Goal: Transaction & Acquisition: Purchase product/service

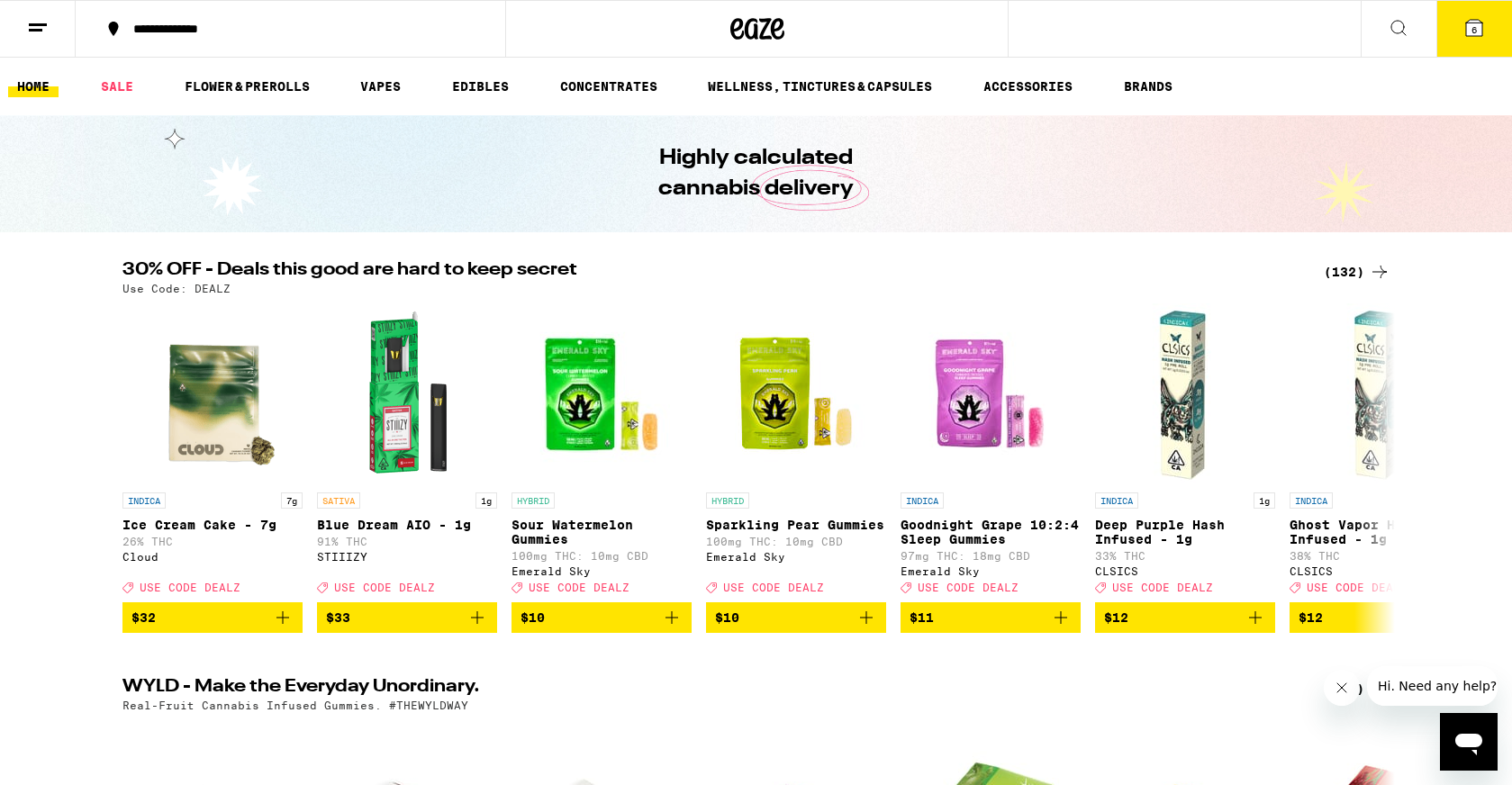
click at [1469, 28] on icon at bounding box center [1474, 27] width 17 height 17
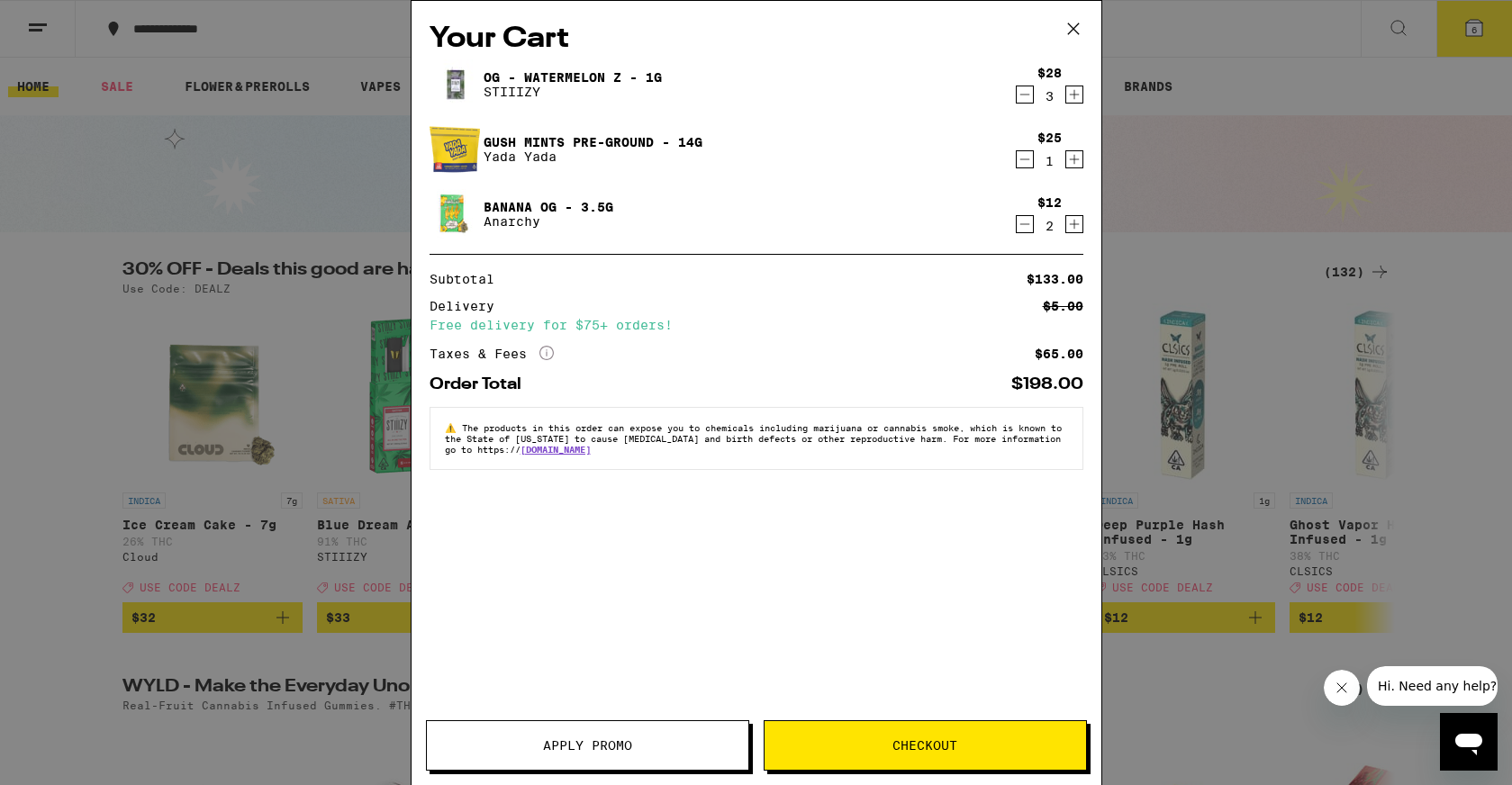
click at [1017, 154] on icon "Decrement" at bounding box center [1024, 159] width 17 height 22
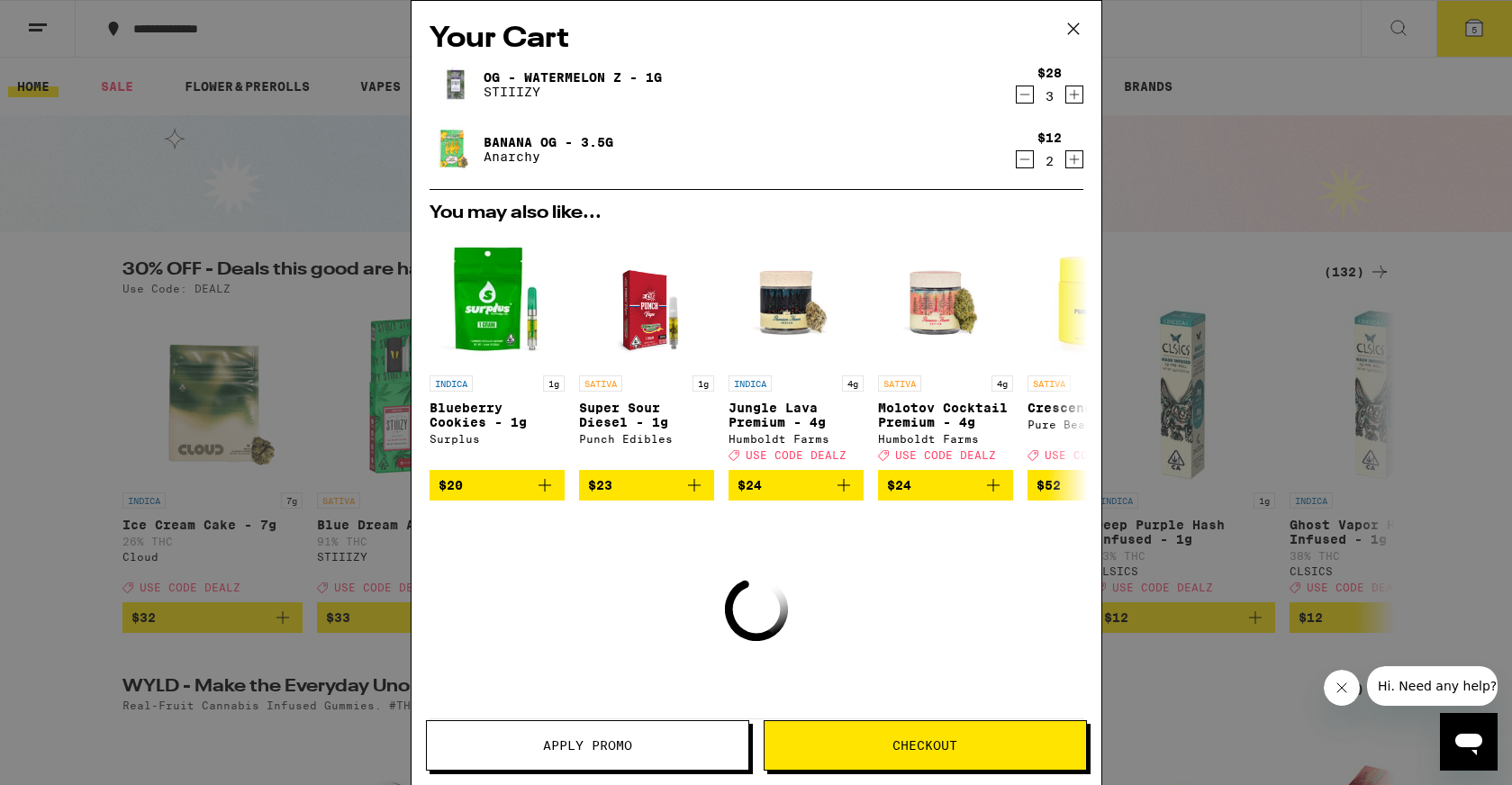
click at [1017, 154] on icon "Decrement" at bounding box center [1024, 159] width 17 height 22
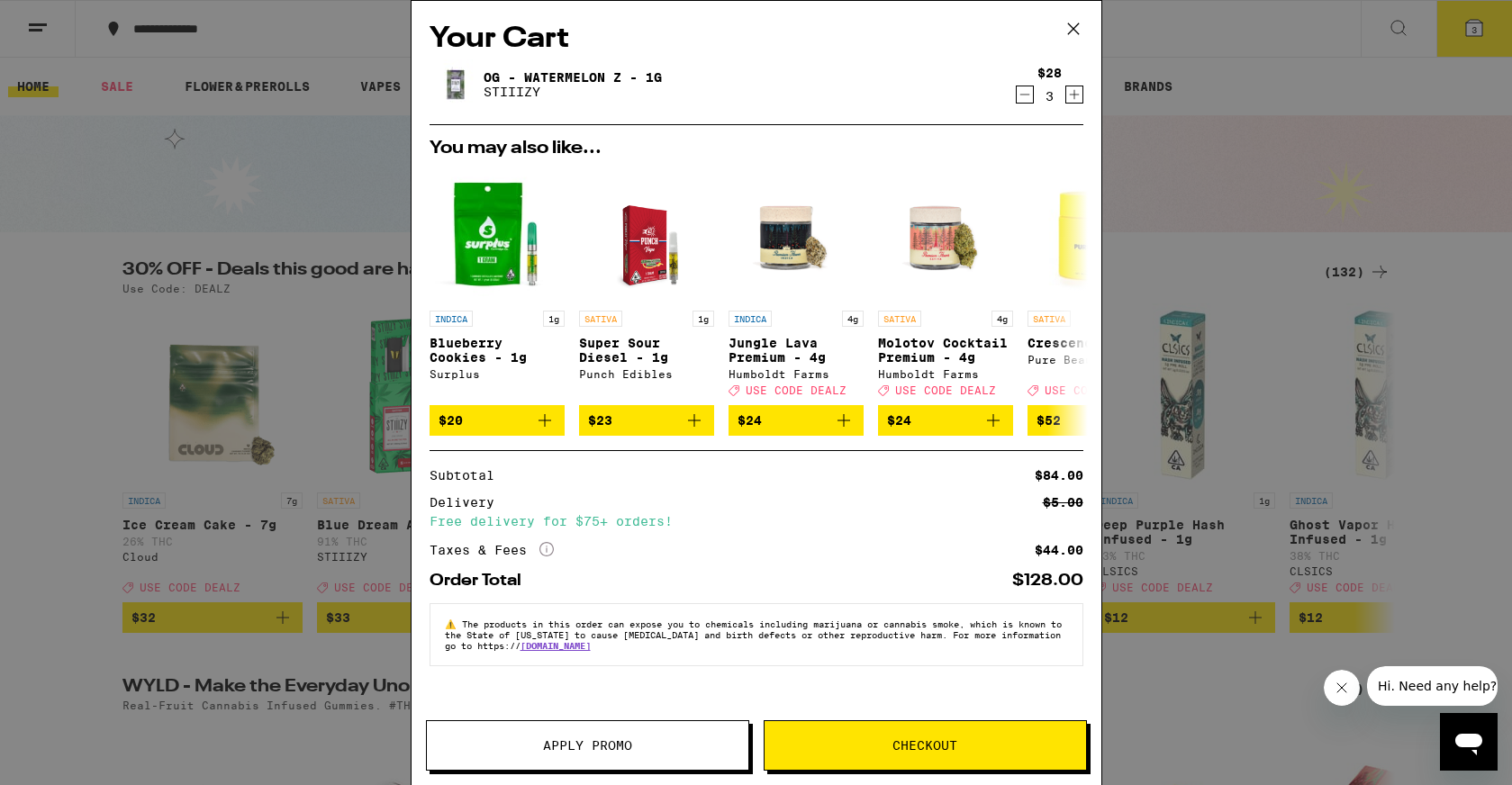
click at [1172, 48] on div "Your Cart OG - Watermelon Z - 1g STIIIZY $28 3 You may also like... INDICA 1g B…" at bounding box center [756, 392] width 1512 height 785
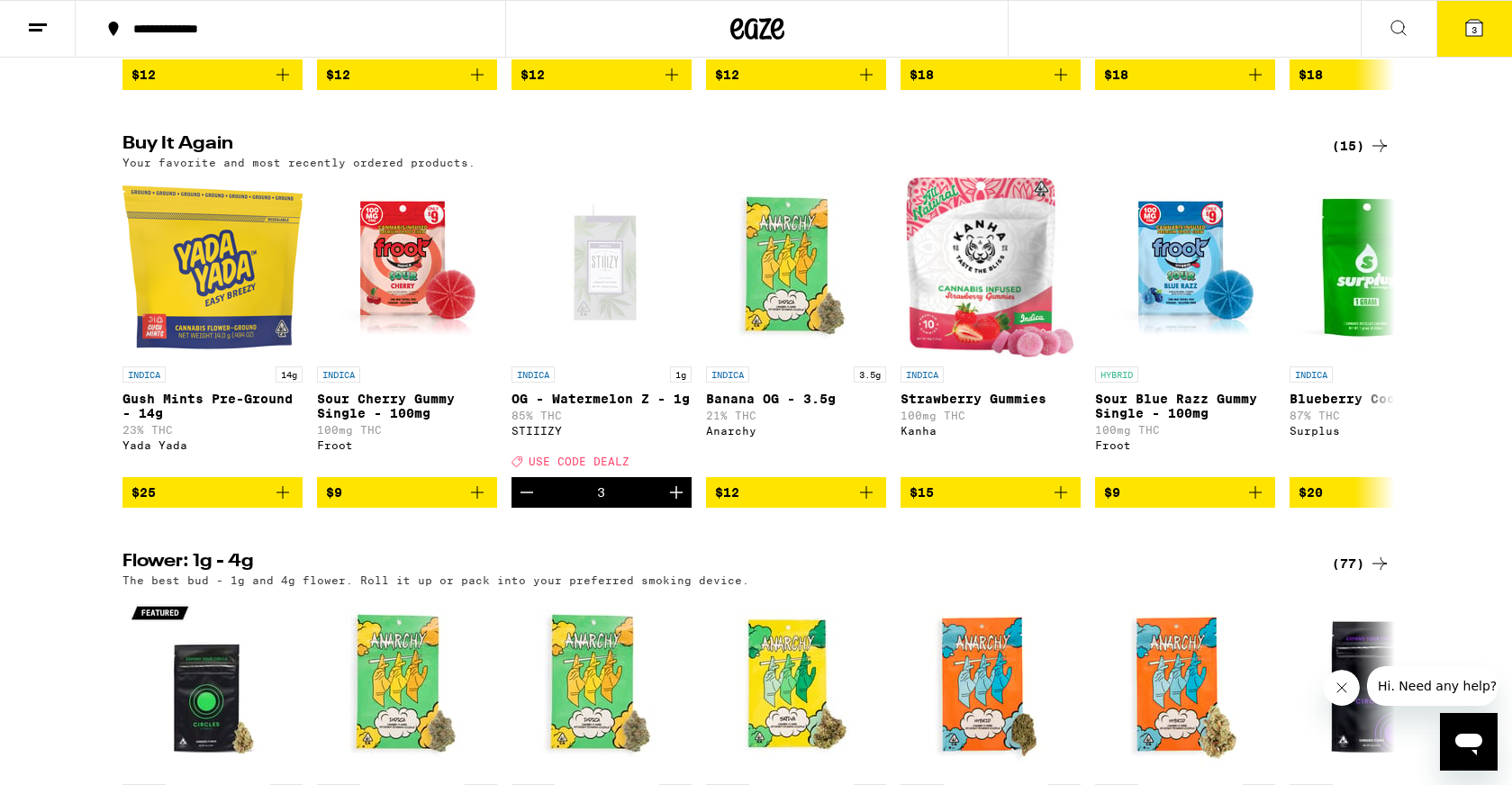
scroll to position [1359, 0]
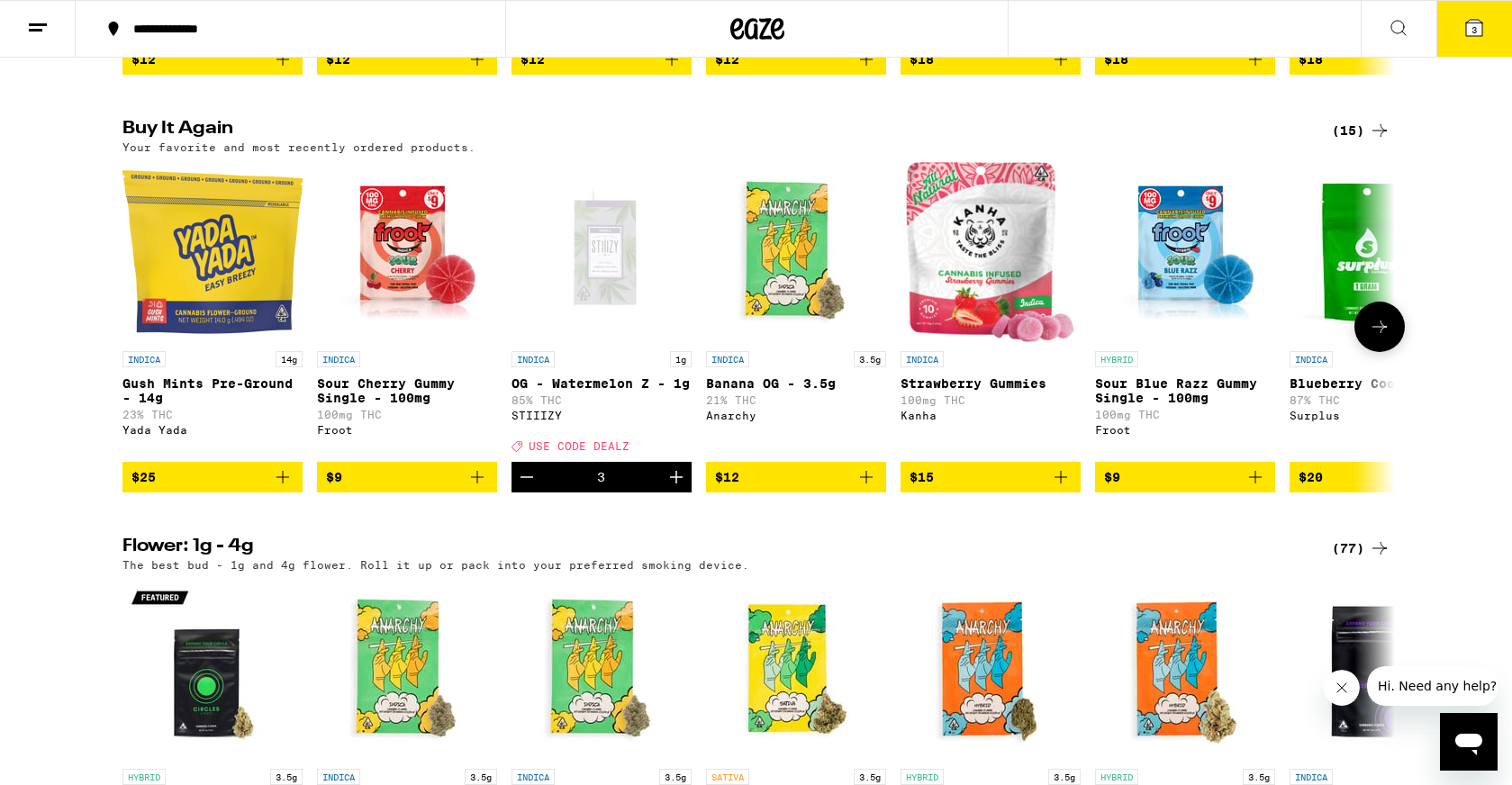
click at [950, 488] on span "$15" at bounding box center [991, 477] width 162 height 22
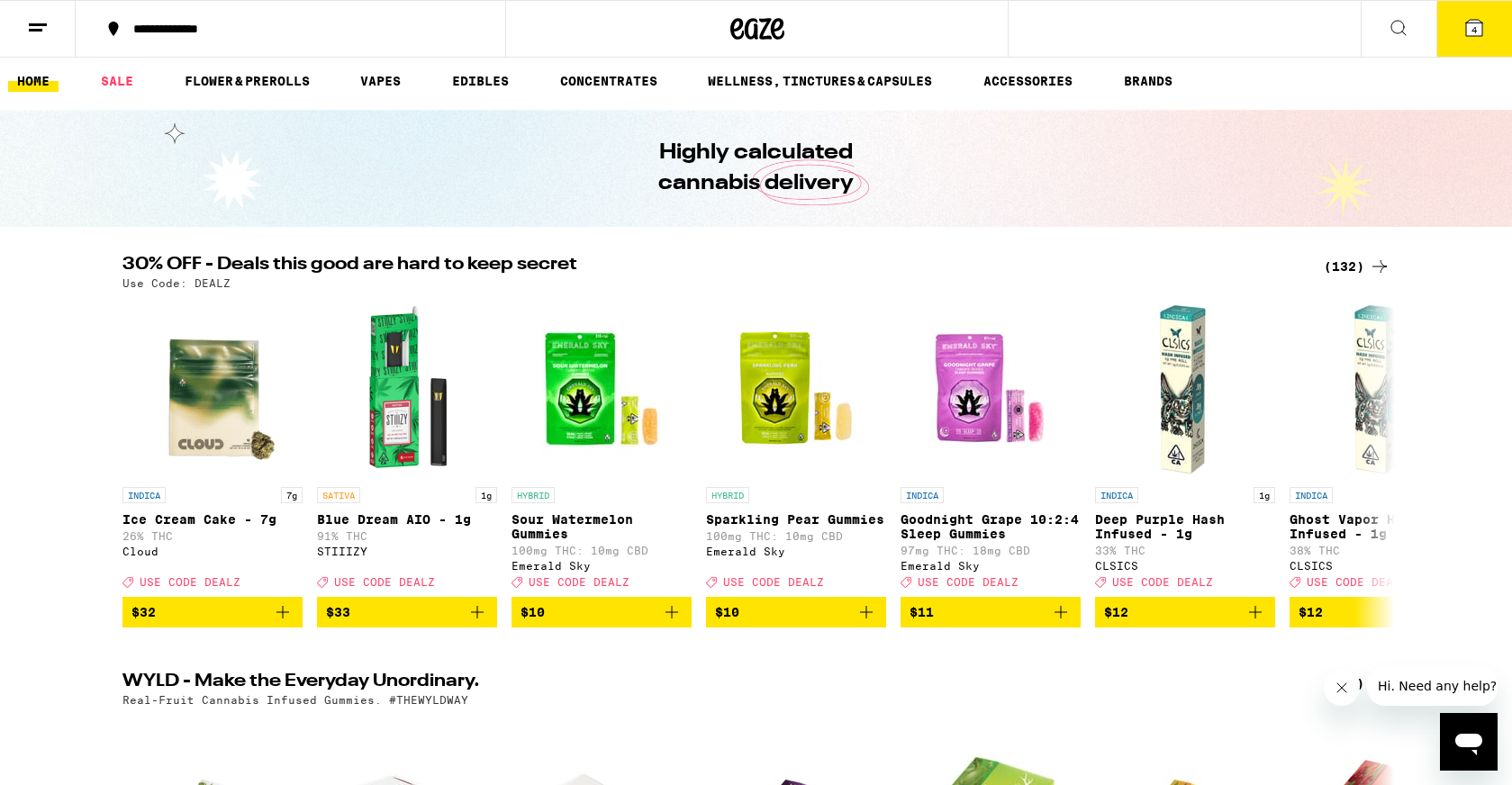
scroll to position [0, 0]
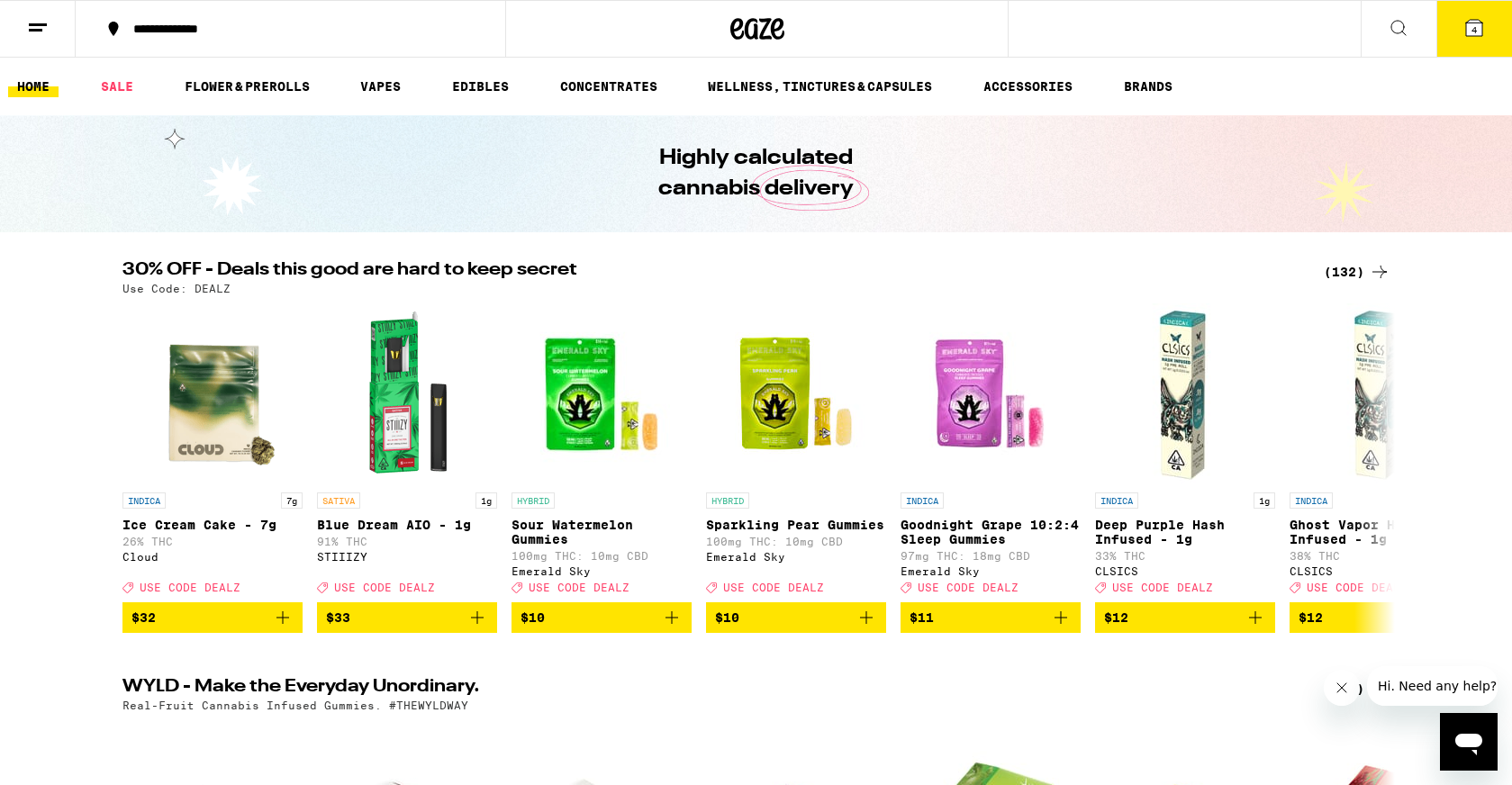
click at [1459, 43] on button "4" at bounding box center [1473, 28] width 75 height 56
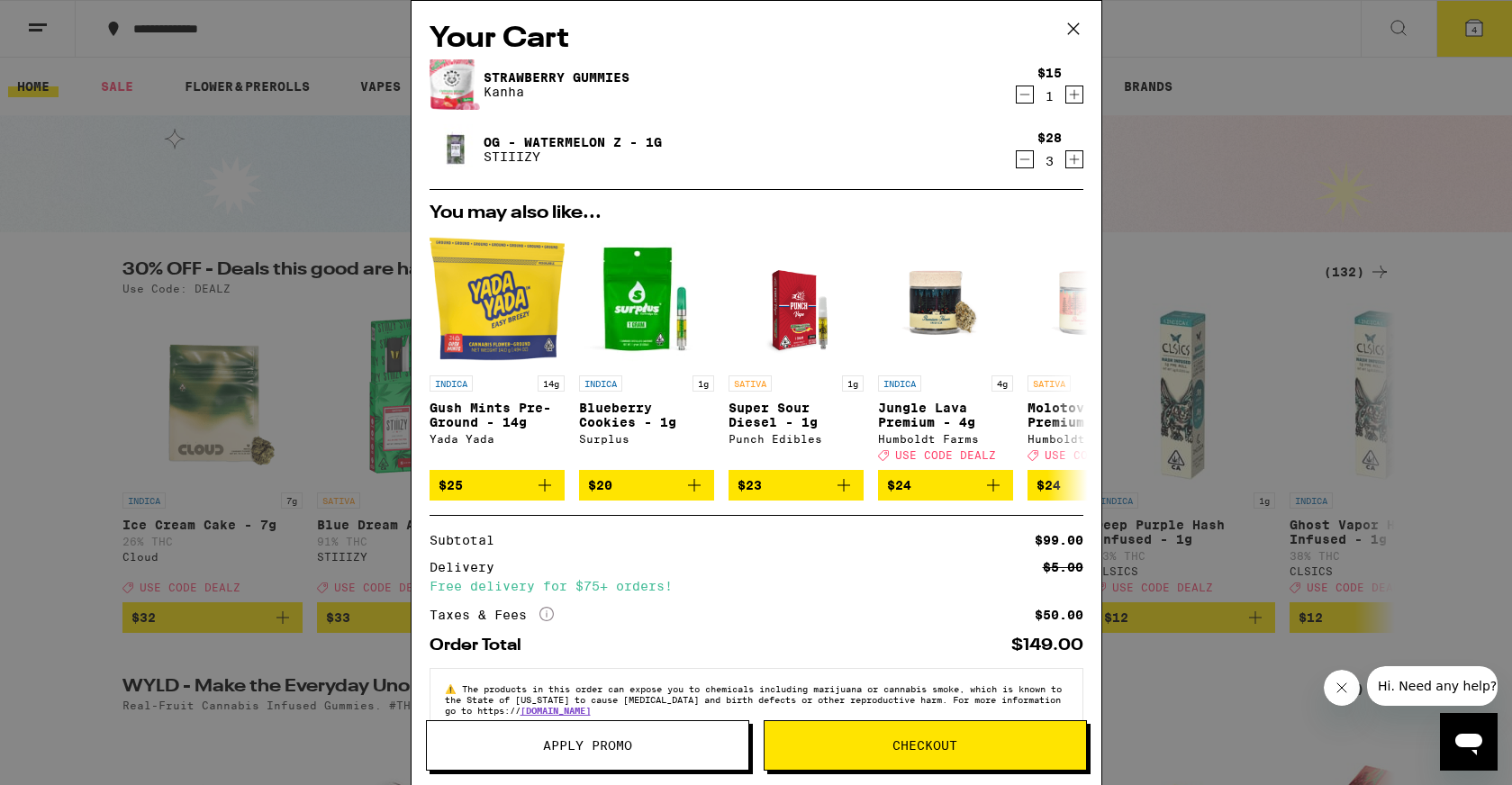
click at [924, 744] on span "Checkout" at bounding box center [924, 745] width 65 height 13
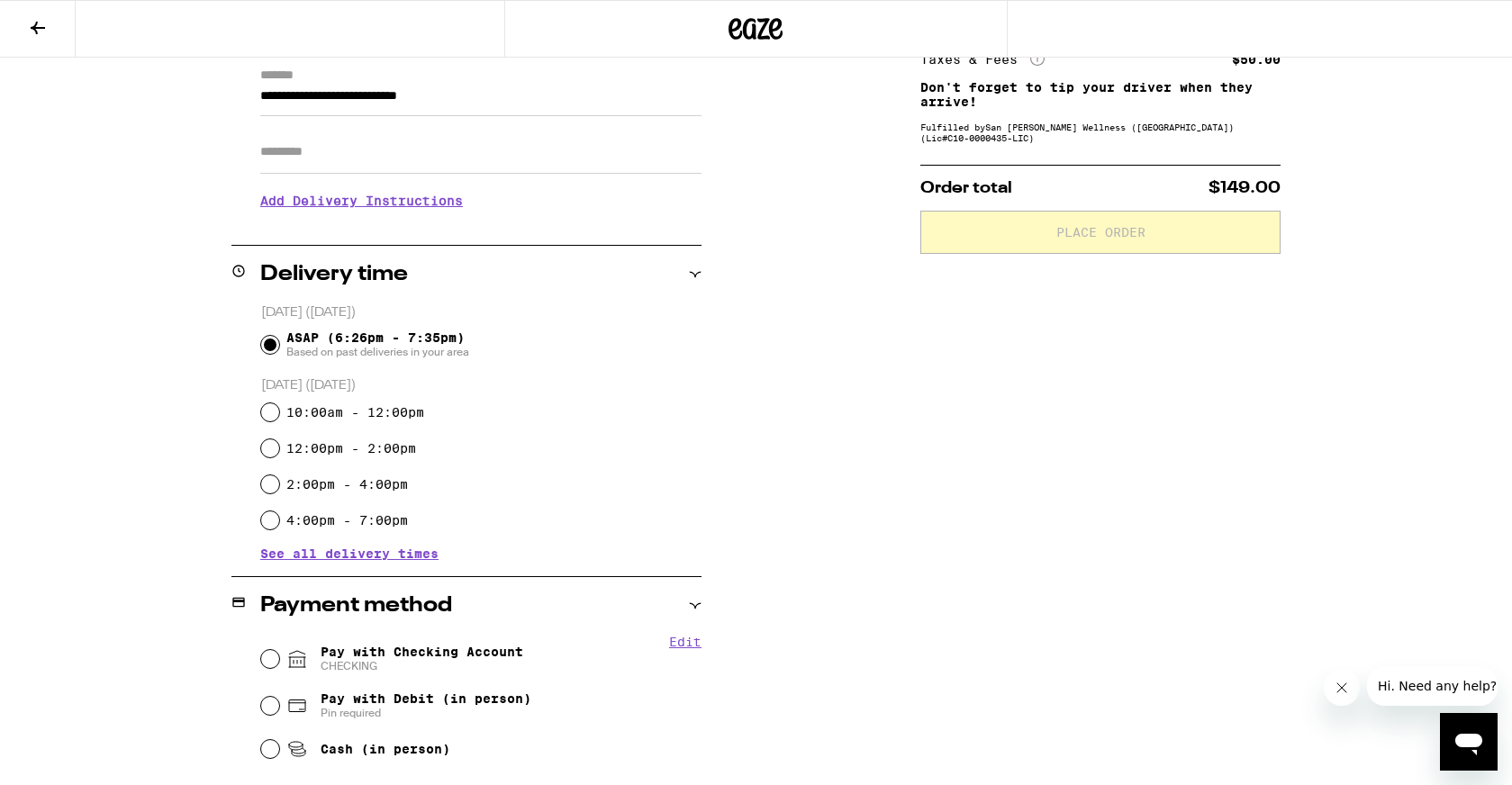
scroll to position [448, 0]
